Goal: Task Accomplishment & Management: Manage account settings

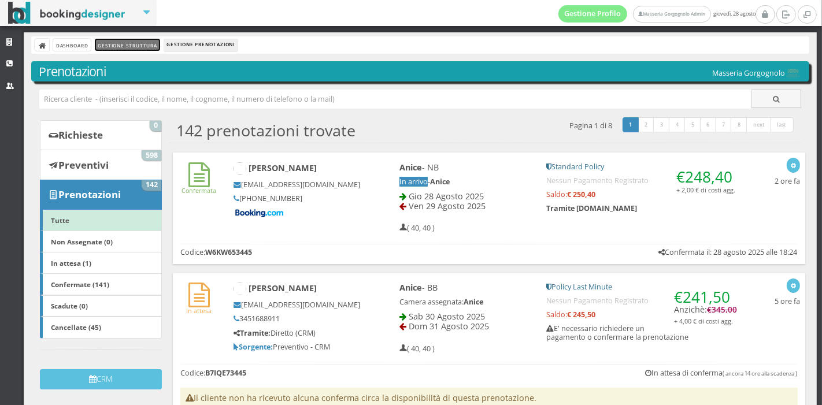
click at [117, 47] on link "Gestione Struttura" at bounding box center [127, 45] width 65 height 12
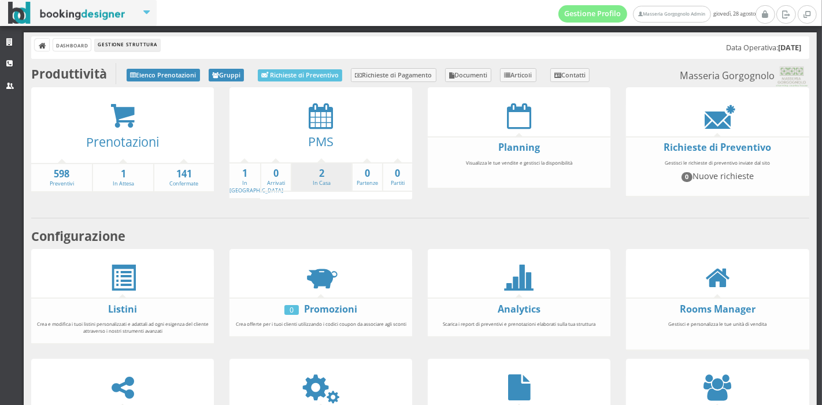
click at [343, 183] on li "2 In Casa" at bounding box center [321, 178] width 61 height 30
click at [316, 176] on strong "2" at bounding box center [322, 173] width 60 height 13
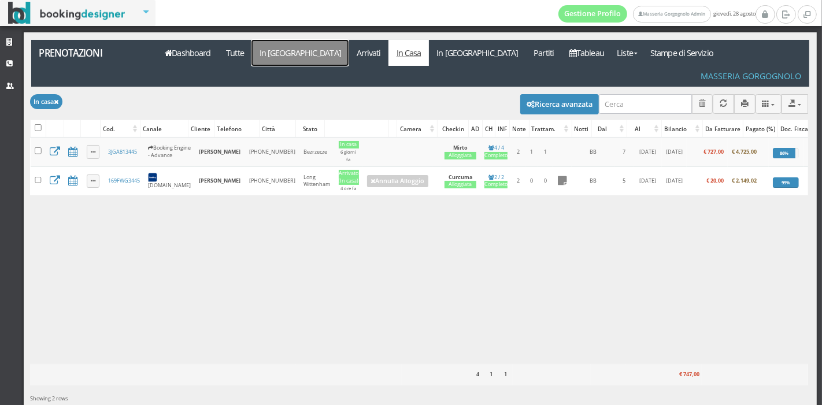
click at [284, 55] on link "In [GEOGRAPHIC_DATA]" at bounding box center [300, 53] width 97 height 26
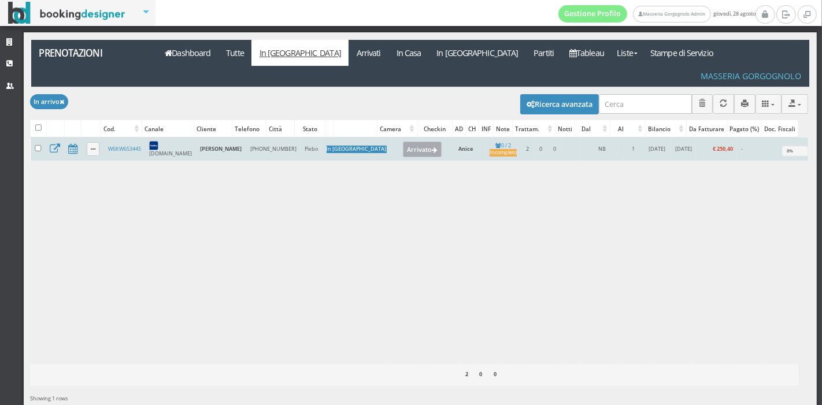
click at [403, 142] on button "Arrivato" at bounding box center [422, 149] width 39 height 15
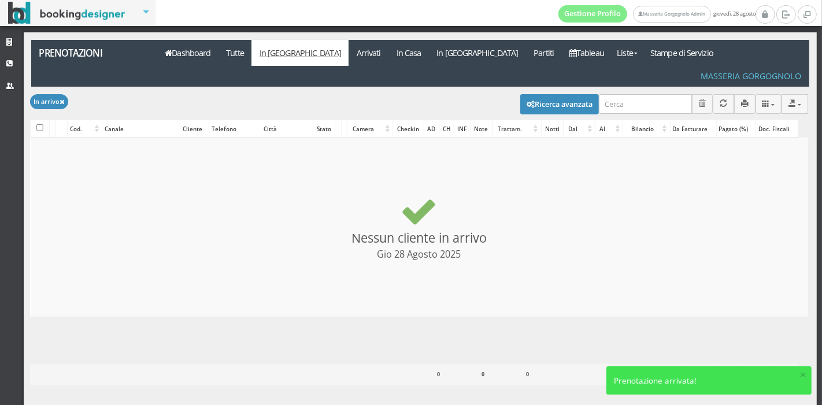
checkbox input "false"
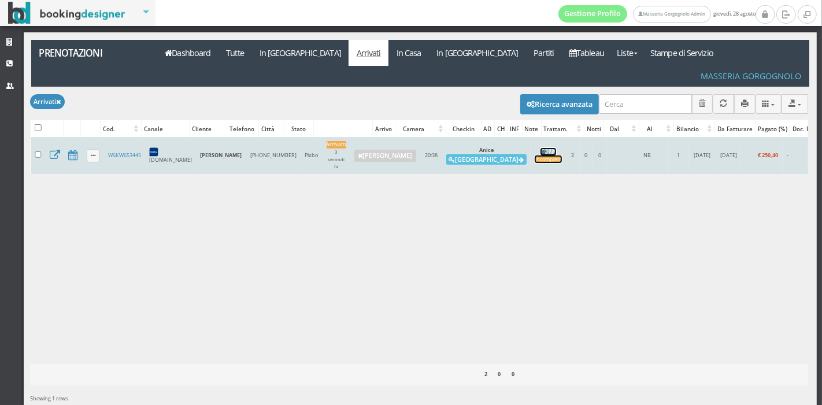
click at [535, 156] on div "Incompleto" at bounding box center [548, 160] width 27 height 8
click at [446, 154] on button "Alloggia" at bounding box center [486, 159] width 80 height 10
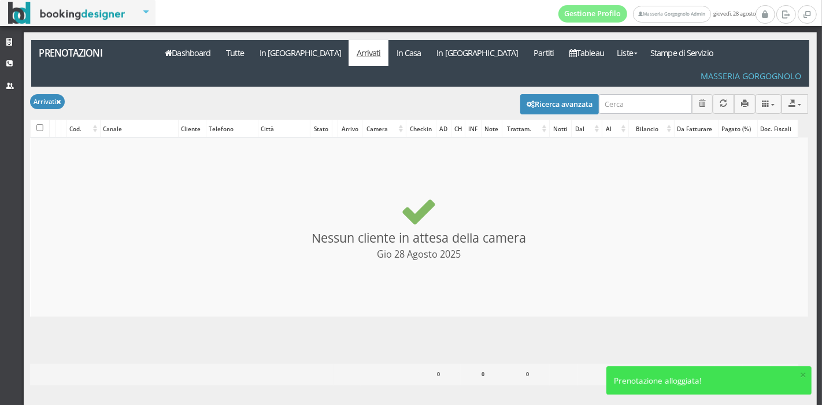
checkbox input "false"
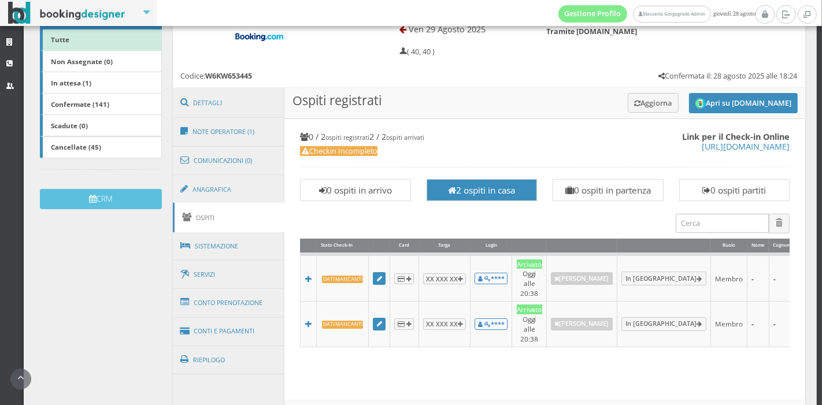
scroll to position [344, 0]
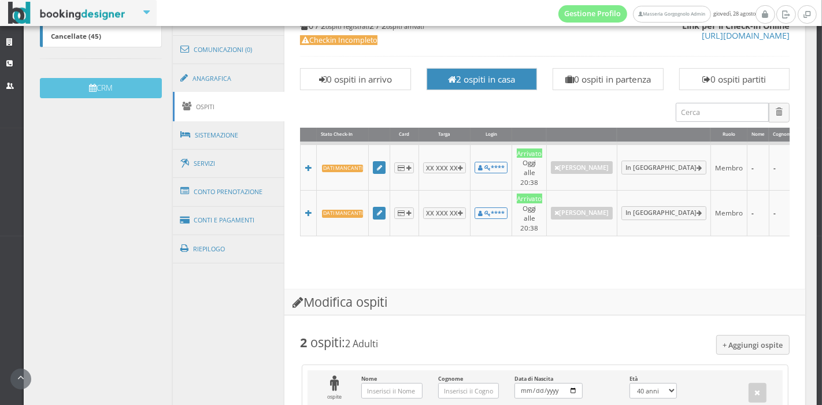
drag, startPoint x: 376, startPoint y: 159, endPoint x: 358, endPoint y: 242, distance: 84.7
click at [358, 242] on div "Link per il Check-in Online https://online-check.in/?c=793285&e=W6KW653445 0 / …" at bounding box center [545, 144] width 505 height 273
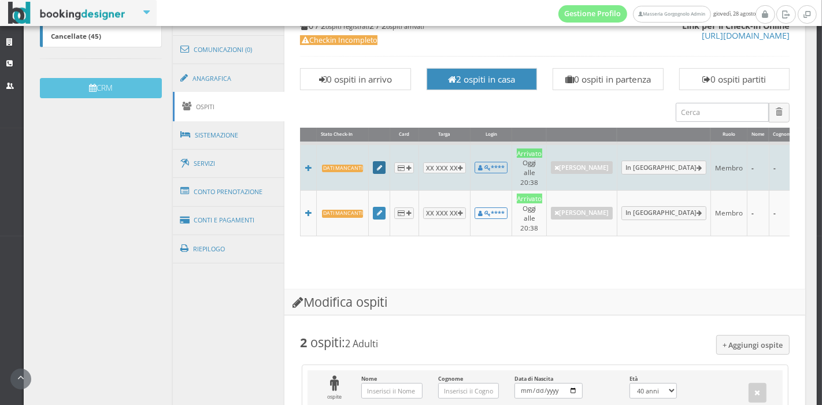
click at [378, 165] on icon at bounding box center [379, 168] width 5 height 6
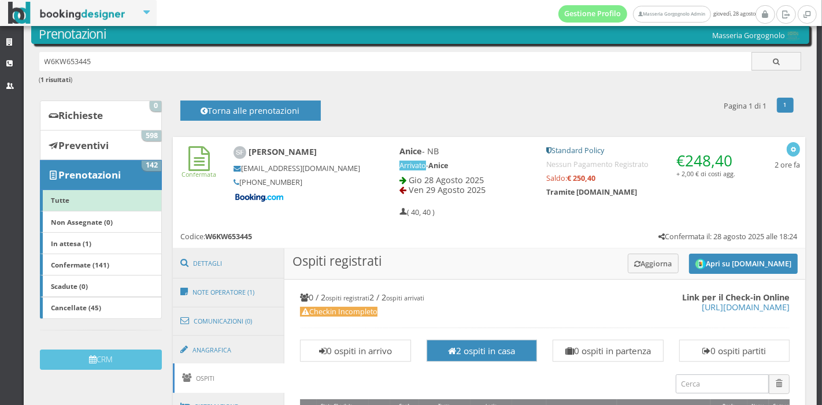
scroll to position [40, 0]
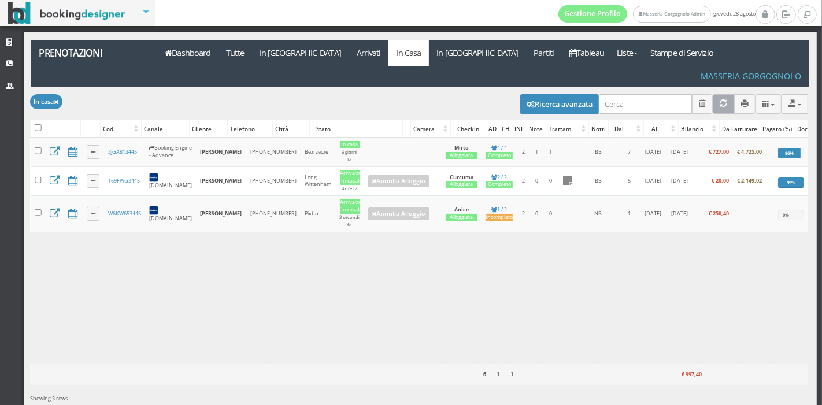
click at [720, 100] on icon "Aggiorna" at bounding box center [724, 104] width 8 height 8
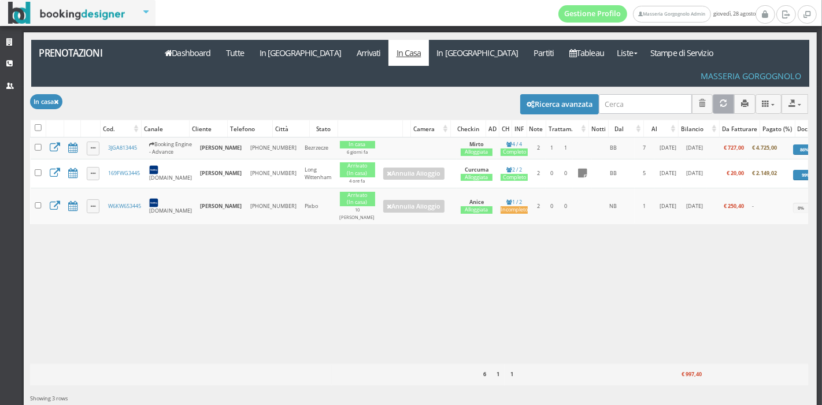
click at [720, 100] on icon "Aggiorna" at bounding box center [724, 104] width 8 height 8
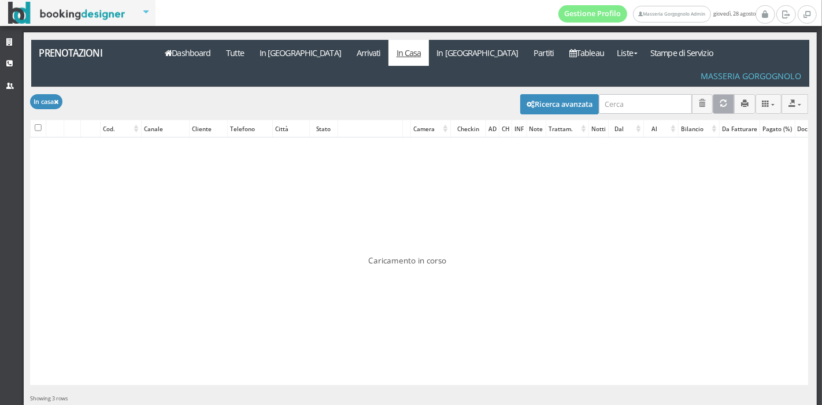
click at [720, 100] on icon "Aggiorna" at bounding box center [724, 104] width 8 height 8
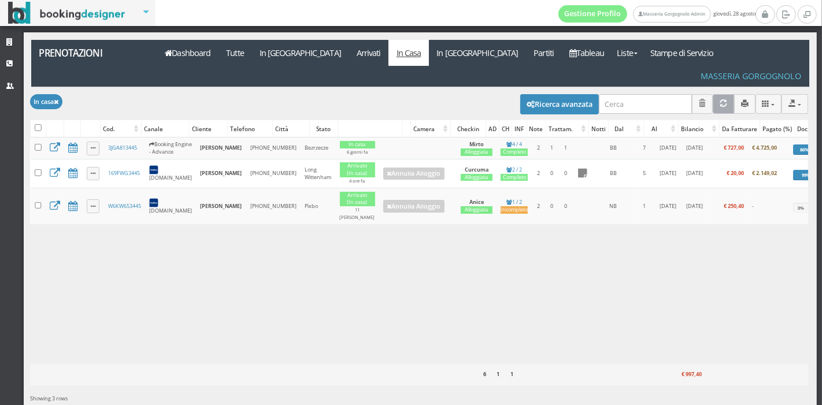
click at [720, 100] on icon "Aggiorna" at bounding box center [724, 104] width 8 height 8
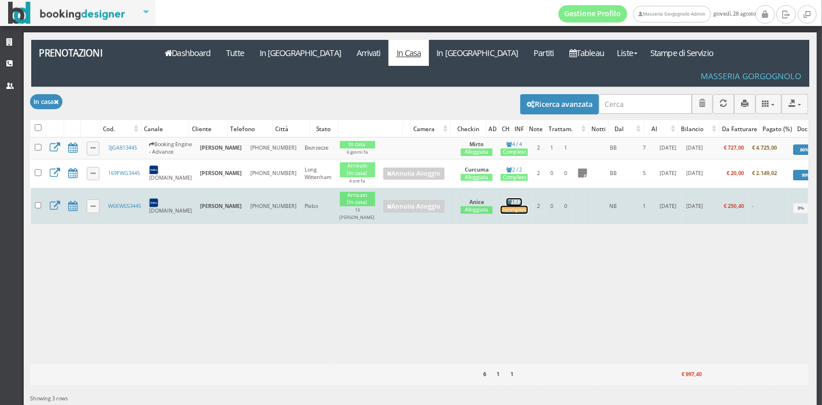
click at [501, 206] on div "Incompleto" at bounding box center [514, 210] width 27 height 8
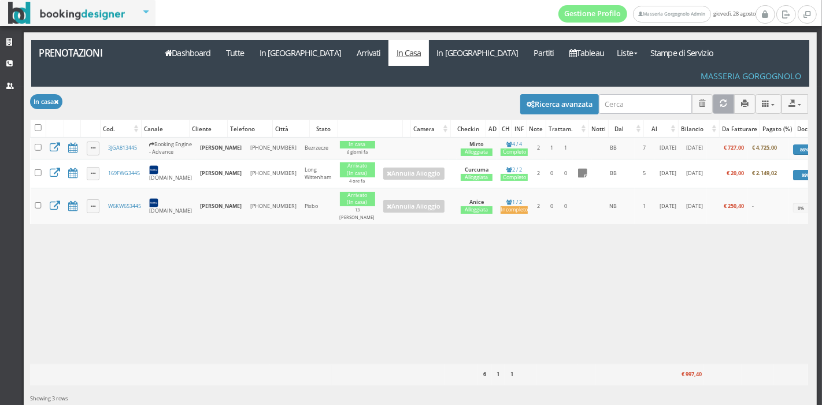
click at [720, 100] on icon "Aggiorna" at bounding box center [724, 104] width 8 height 8
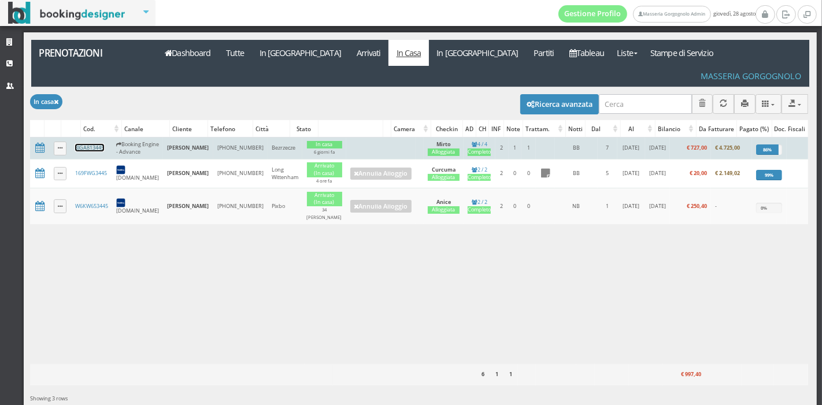
click at [84, 144] on link "3JGA813445" at bounding box center [89, 148] width 29 height 8
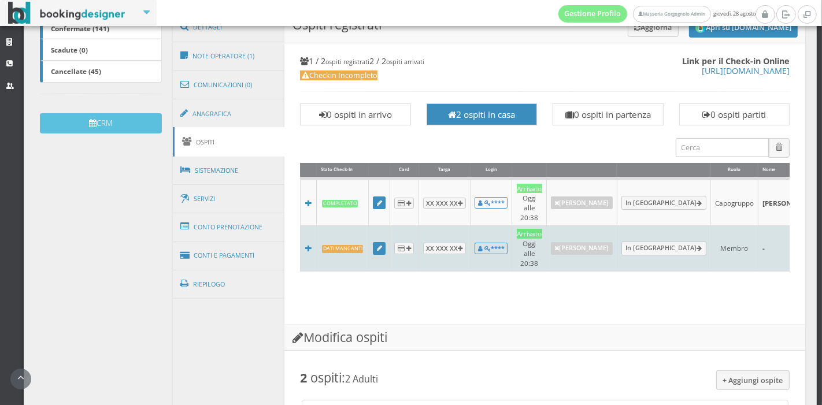
scroll to position [0, 237]
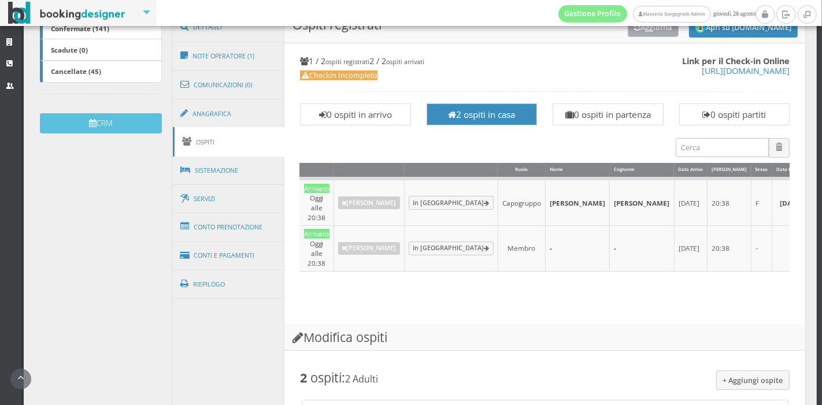
click at [645, 36] on button "Aggiorna" at bounding box center [653, 26] width 51 height 19
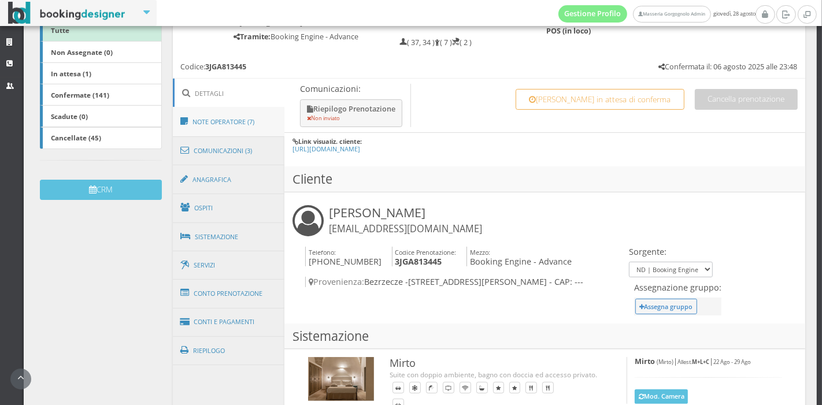
scroll to position [195, 0]
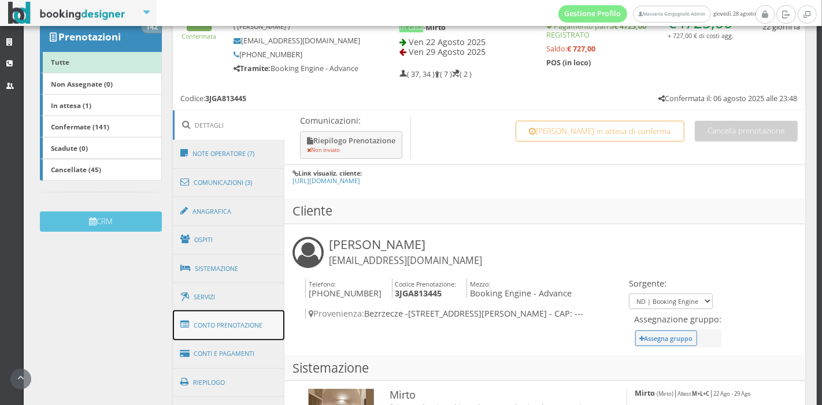
click at [231, 330] on link "Conto Prenotazione" at bounding box center [229, 326] width 112 height 30
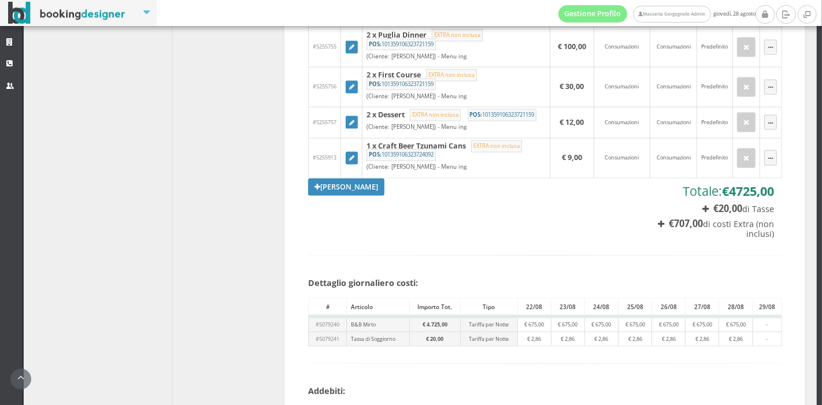
scroll to position [1568, 0]
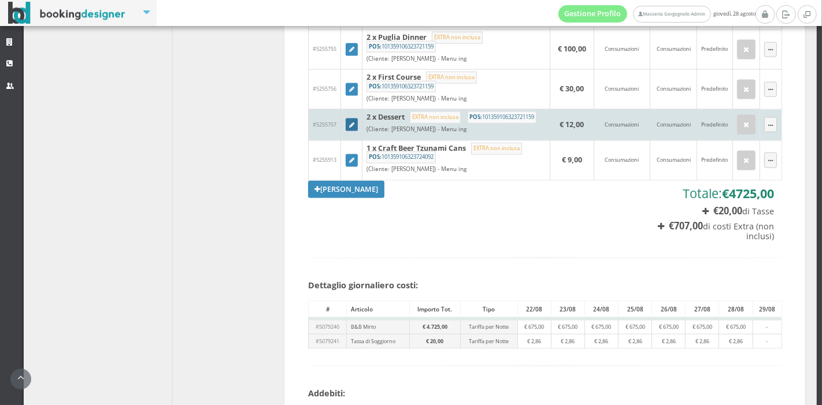
click at [352, 129] on icon at bounding box center [351, 126] width 5 height 6
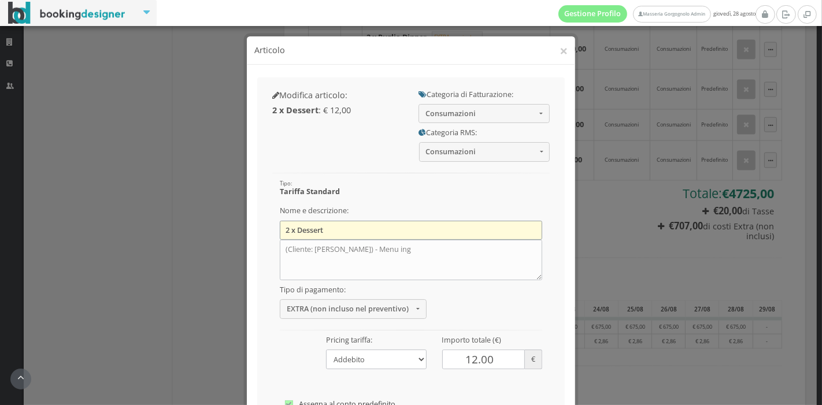
click at [290, 226] on input "2 x Dessert" at bounding box center [411, 230] width 263 height 19
click at [297, 231] on input "2 x Dessert" at bounding box center [411, 230] width 263 height 19
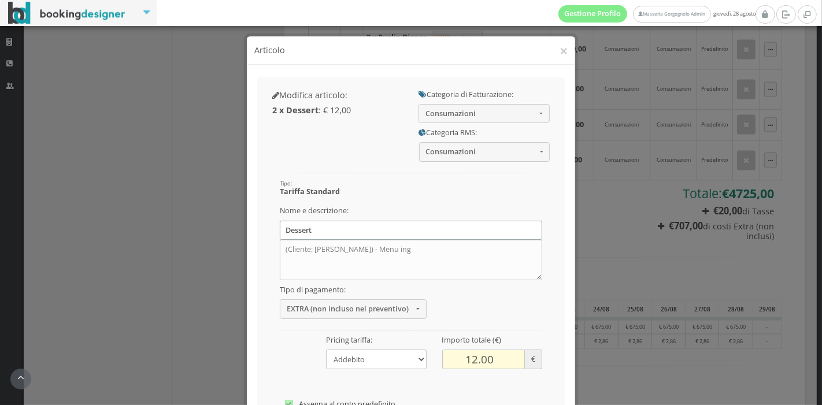
type input "Dessert"
click at [474, 364] on input "12.00" at bounding box center [483, 359] width 83 height 19
click at [508, 363] on input "11.99" at bounding box center [483, 359] width 83 height 19
click at [508, 363] on input "11.98" at bounding box center [483, 359] width 83 height 19
click at [508, 363] on input "11.97" at bounding box center [483, 359] width 83 height 19
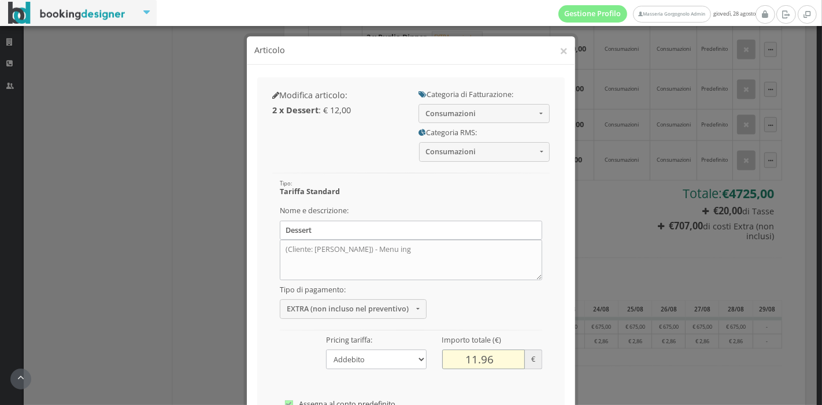
click at [508, 363] on input "11.96" at bounding box center [483, 359] width 83 height 19
drag, startPoint x: 508, startPoint y: 363, endPoint x: 472, endPoint y: 360, distance: 36.0
click at [472, 360] on input "11.9" at bounding box center [483, 359] width 83 height 19
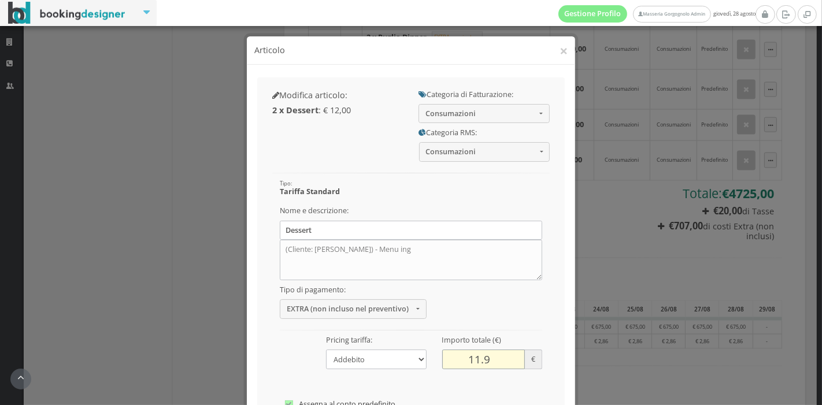
click at [472, 360] on input "11.9" at bounding box center [483, 359] width 83 height 19
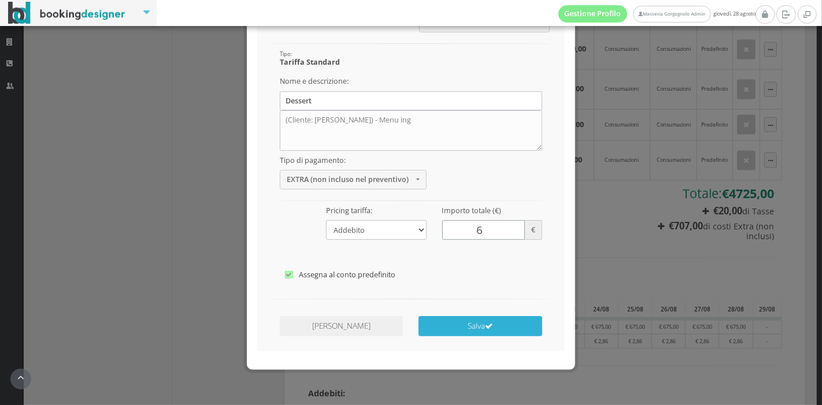
type input "6"
click at [485, 324] on icon "submit" at bounding box center [489, 327] width 8 height 8
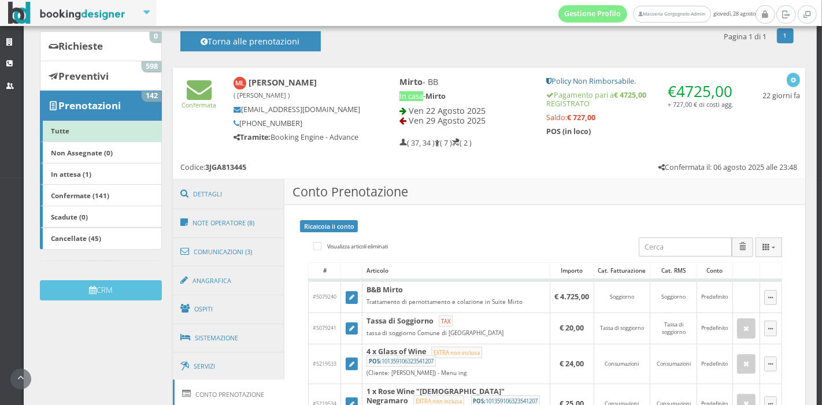
scroll to position [90, 0]
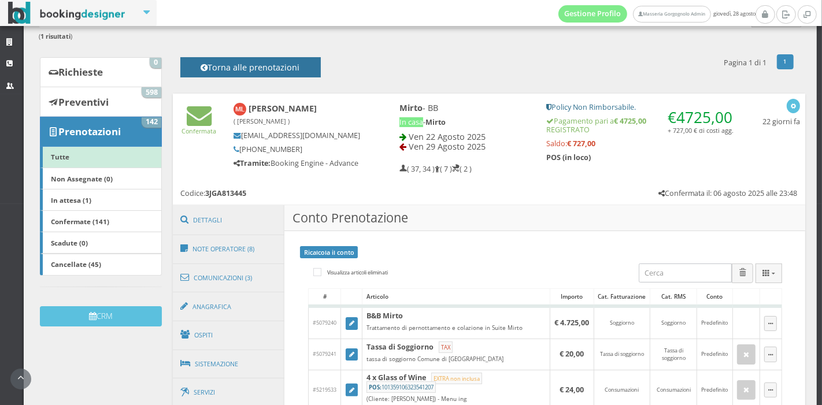
click at [305, 60] on button "Torna alle prenotazioni" at bounding box center [250, 67] width 141 height 20
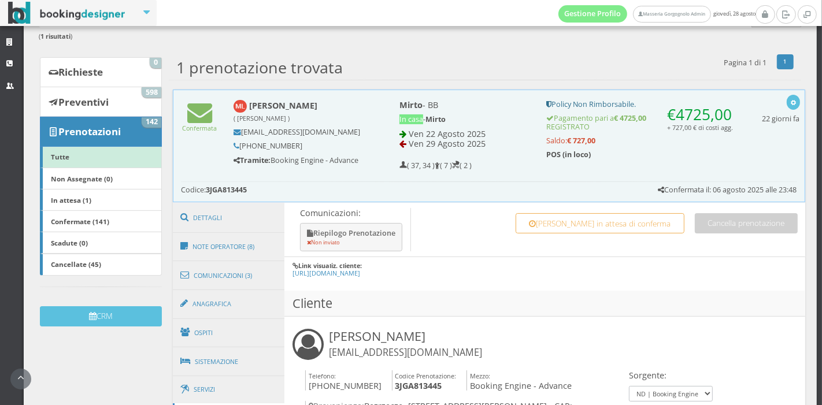
scroll to position [16, 0]
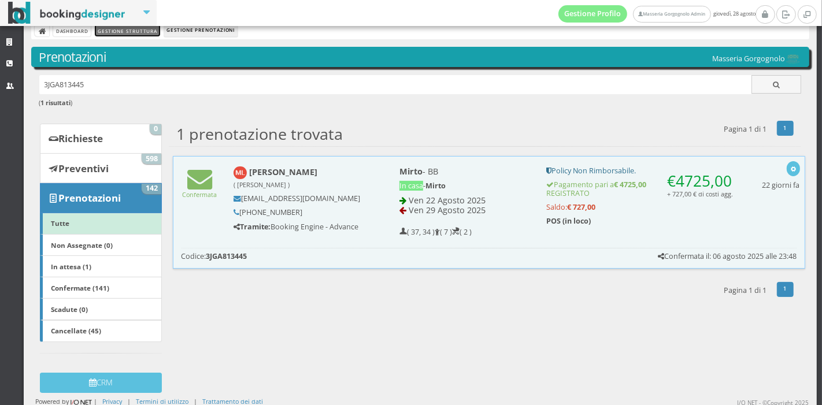
click at [145, 32] on link "Gestione Struttura" at bounding box center [127, 30] width 65 height 12
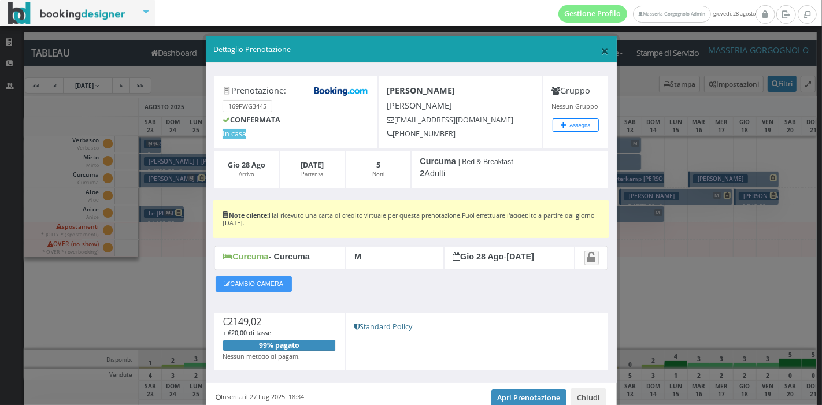
click at [601, 50] on span "×" at bounding box center [605, 50] width 8 height 20
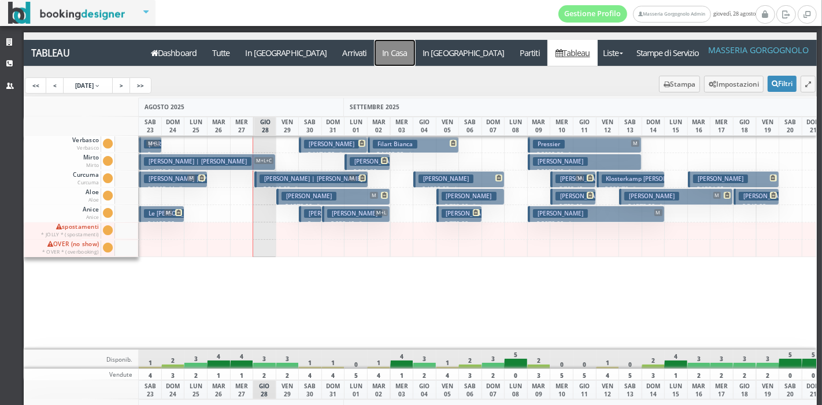
click at [375, 59] on a=pms-instay-reservations"] "In Casa" at bounding box center [395, 53] width 40 height 26
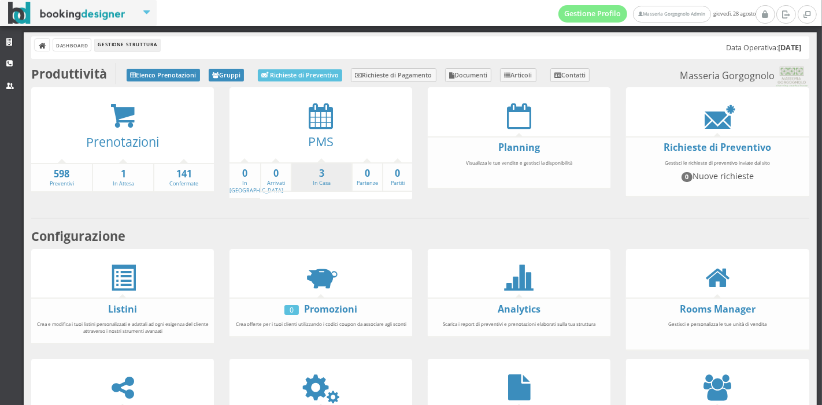
click at [304, 182] on li "3 In Casa" at bounding box center [321, 178] width 61 height 30
click at [316, 175] on strong "3" at bounding box center [322, 173] width 60 height 13
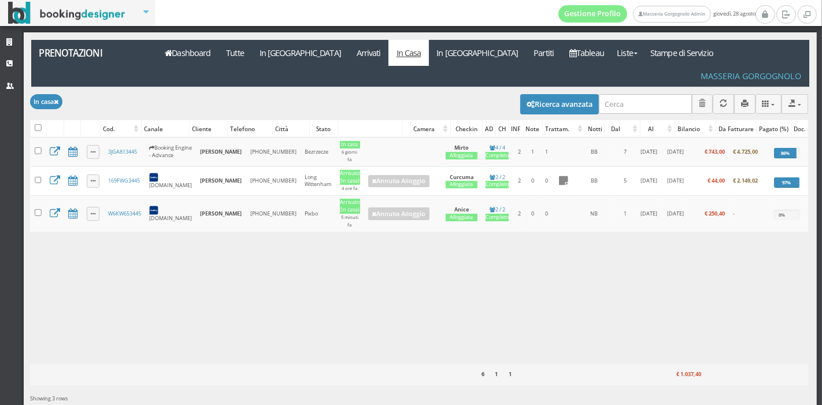
scroll to position [0, 25]
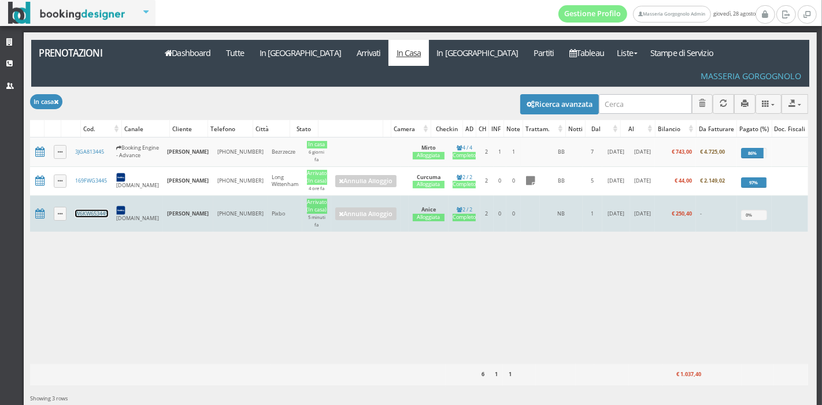
click at [93, 210] on link "W6KW653445" at bounding box center [91, 214] width 33 height 8
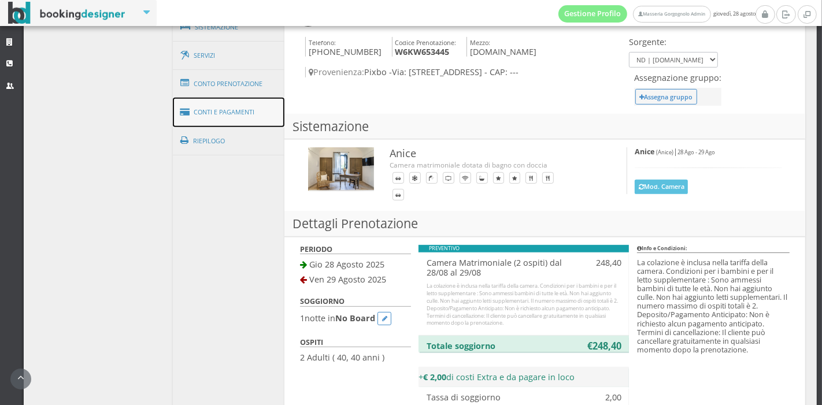
click at [229, 111] on link "Conti e Pagamenti" at bounding box center [229, 112] width 112 height 29
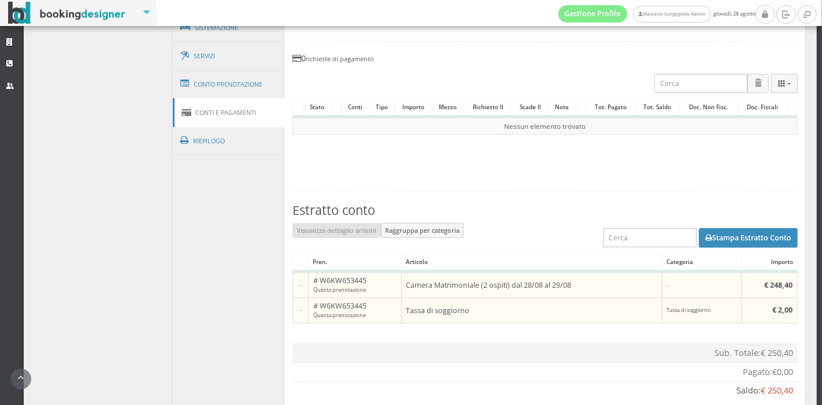
scroll to position [465, 0]
click at [719, 231] on button "Stampa Estratto Conto" at bounding box center [748, 238] width 99 height 20
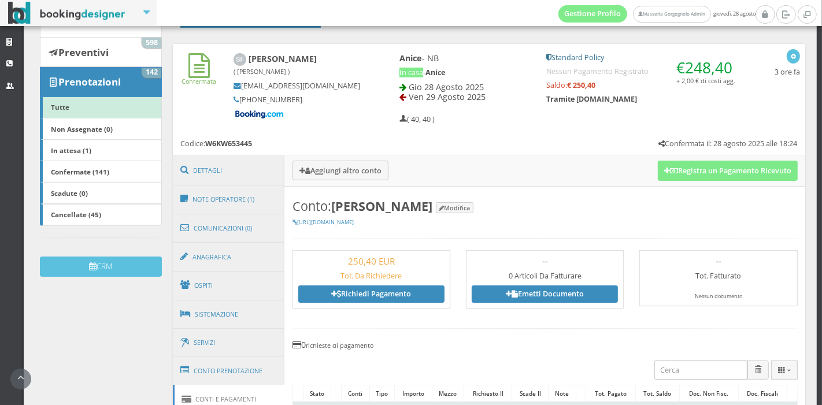
scroll to position [142, 0]
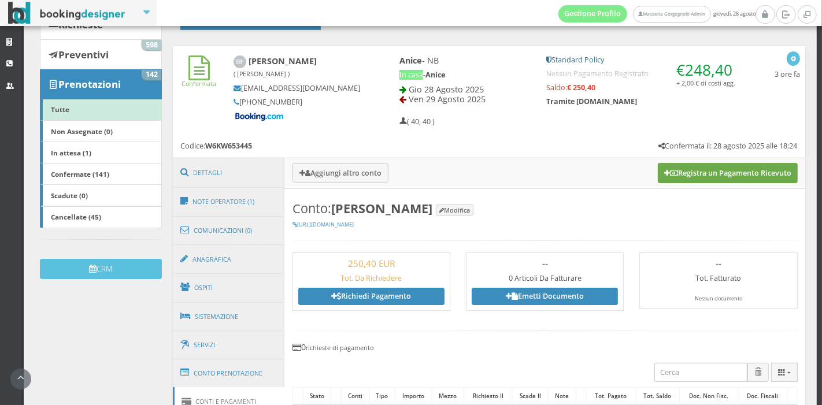
click at [658, 183] on button "Registra un Pagamento Ricevuto" at bounding box center [728, 173] width 140 height 20
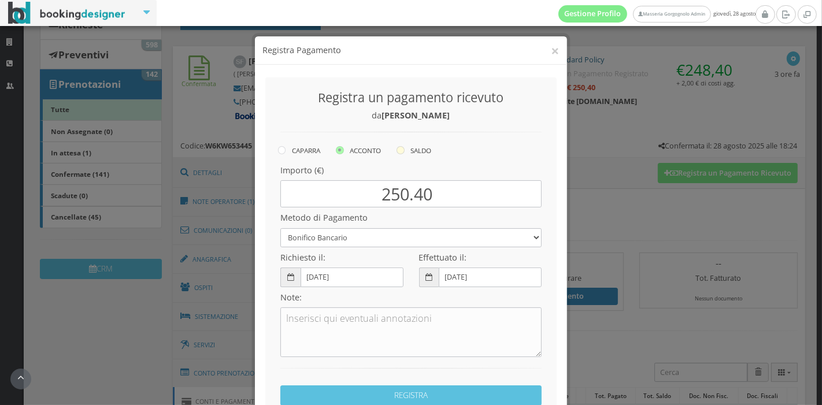
click at [404, 148] on label "SALDO" at bounding box center [414, 150] width 35 height 14
radio input "true"
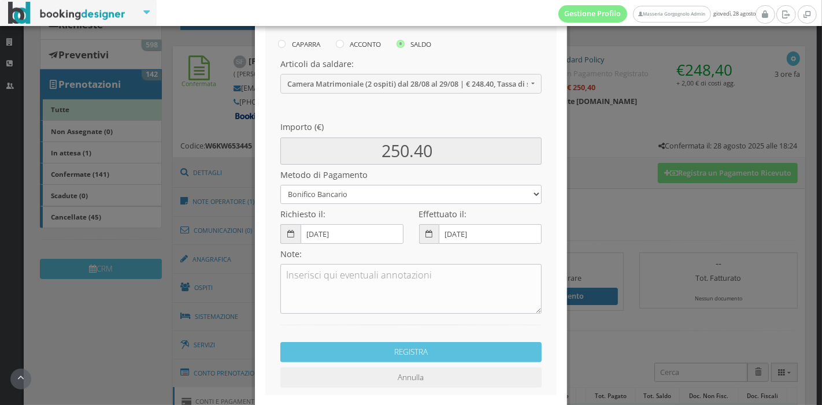
scroll to position [138, 0]
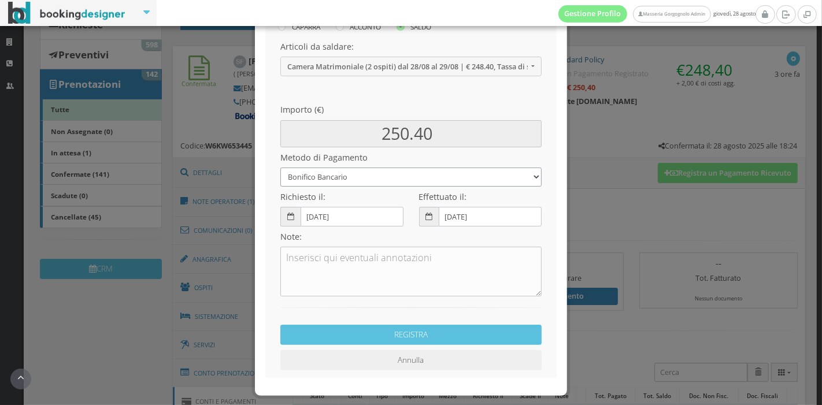
click at [352, 172] on select "Bonifico Bancario Carta di Credito Pay By Link Contanti Assegno Bancario Assegn…" at bounding box center [410, 177] width 261 height 19
select select
click at [280, 168] on select "Bonifico Bancario Carta di Credito Pay By Link Contanti Assegno Bancario Assegn…" at bounding box center [410, 177] width 261 height 19
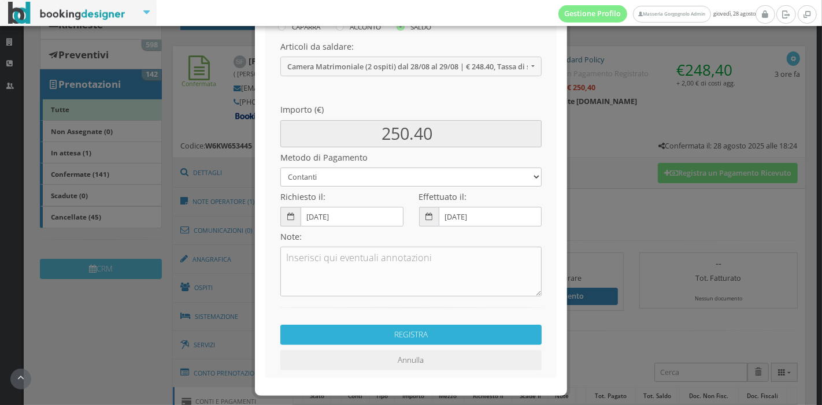
click at [424, 335] on button "REGISTRA" at bounding box center [410, 335] width 261 height 20
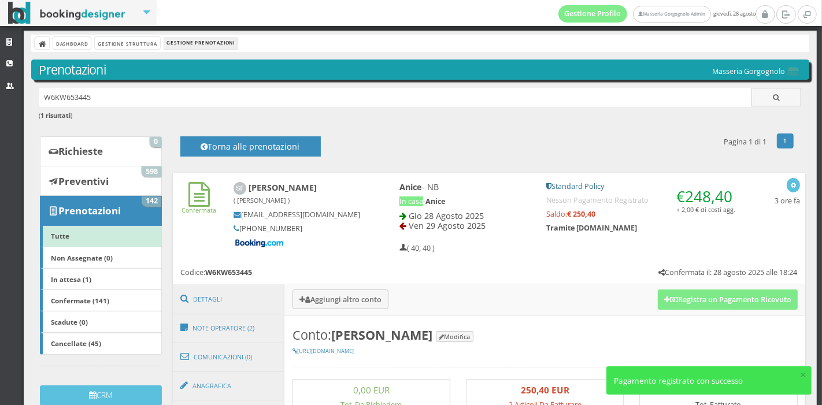
scroll to position [0, 0]
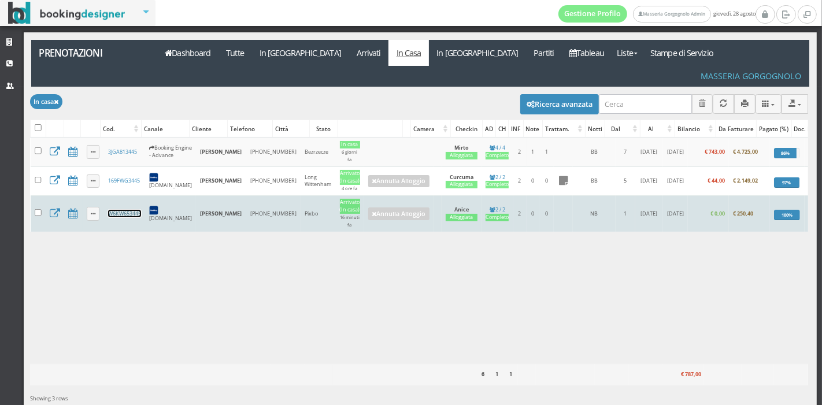
click at [128, 210] on link "W6KW653445" at bounding box center [124, 214] width 33 height 8
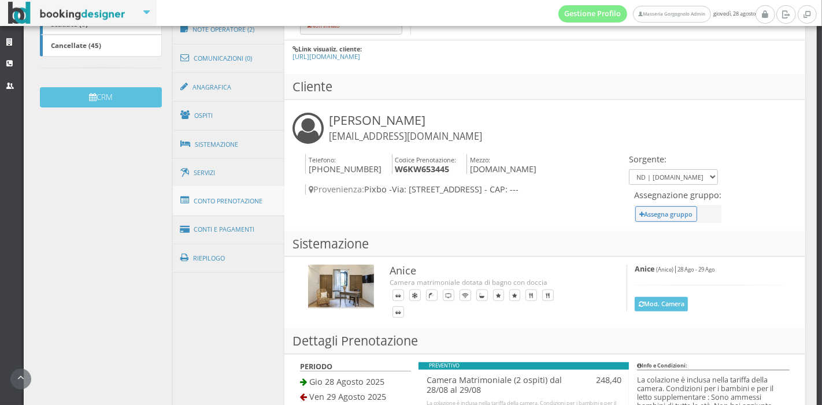
scroll to position [333, 0]
click at [227, 123] on link "Ospiti" at bounding box center [229, 116] width 112 height 30
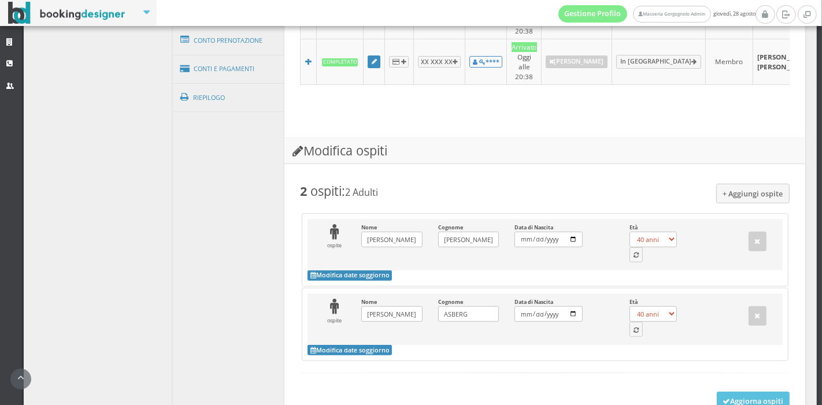
scroll to position [518, 0]
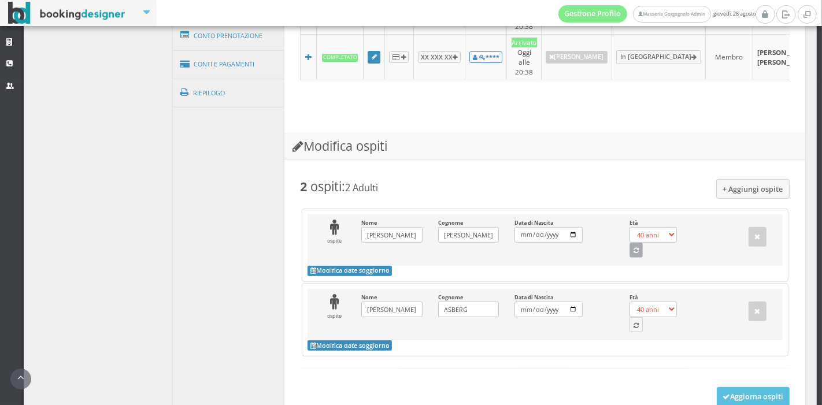
click at [632, 246] on button "button" at bounding box center [637, 250] width 14 height 15
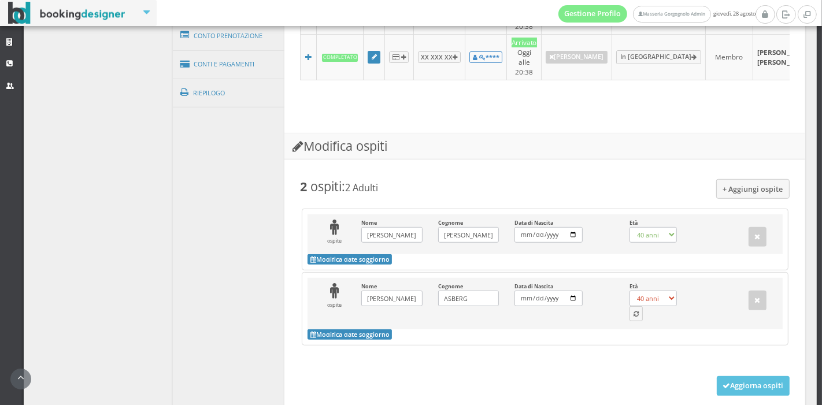
select select "32"
click at [634, 312] on icon "button" at bounding box center [636, 315] width 5 height 6
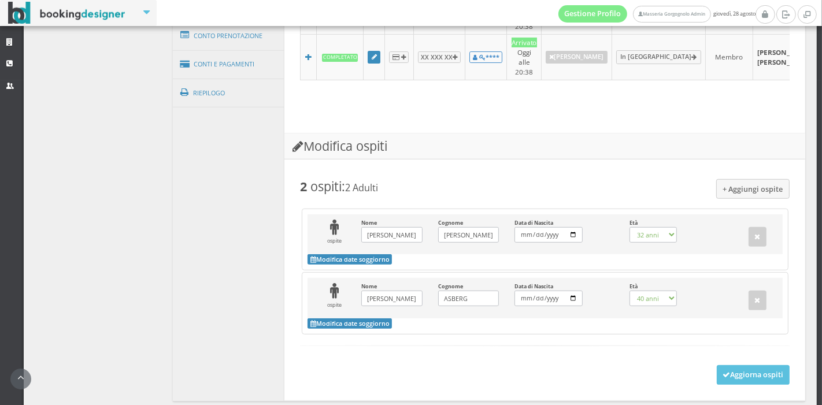
select select "32"
click at [749, 383] on div "+ Aggiungi ospite 2 ospiti : 2 Adulti ospite Nome STINA JOSEFIN Inserisci il No…" at bounding box center [545, 277] width 505 height 234
click at [750, 372] on button "Aggiorna ospiti" at bounding box center [753, 375] width 73 height 20
